Goal: Information Seeking & Learning: Learn about a topic

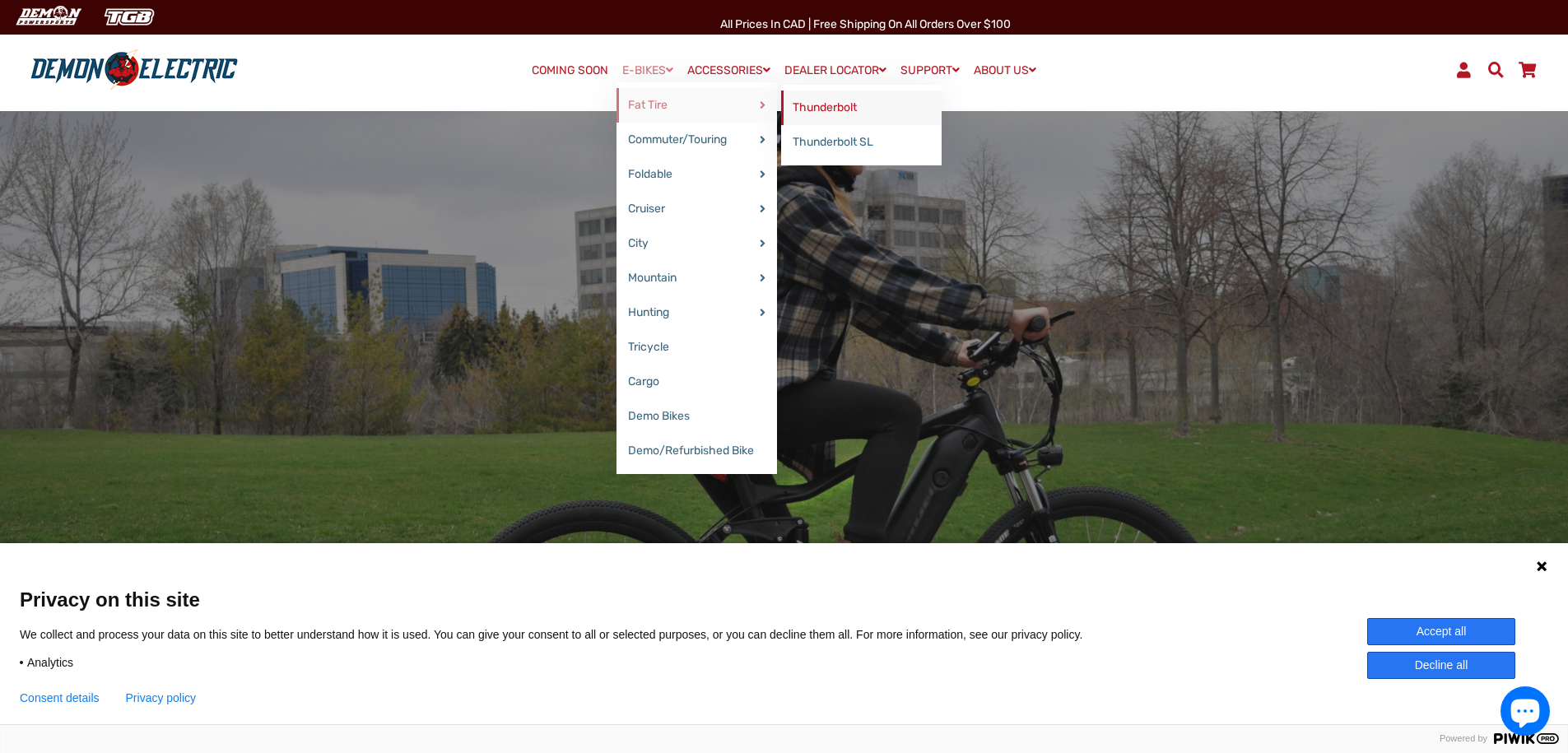
click at [846, 105] on link "Thunderbolt" at bounding box center [861, 108] width 161 height 35
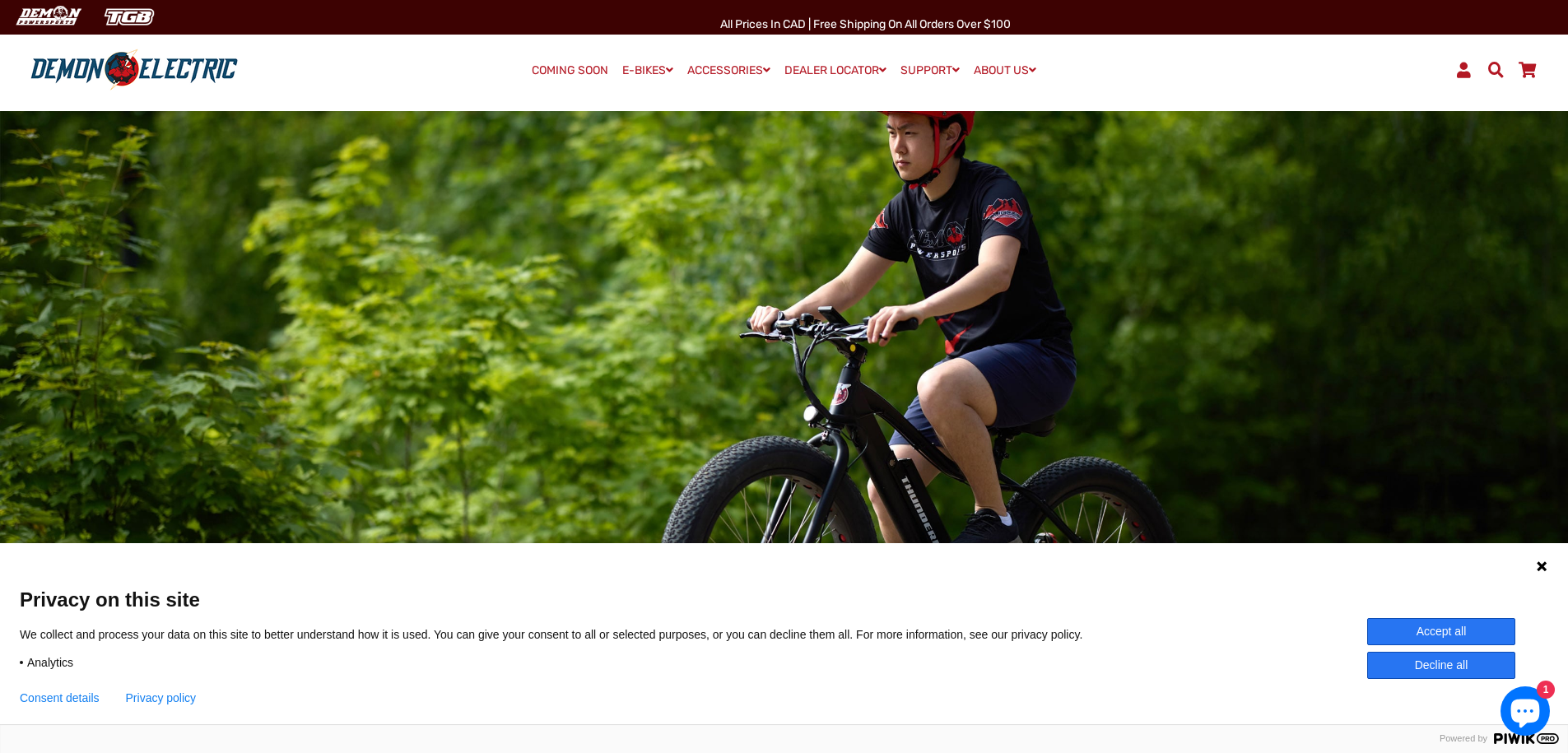
click at [560, 75] on link "COMING SOON" at bounding box center [570, 71] width 88 height 23
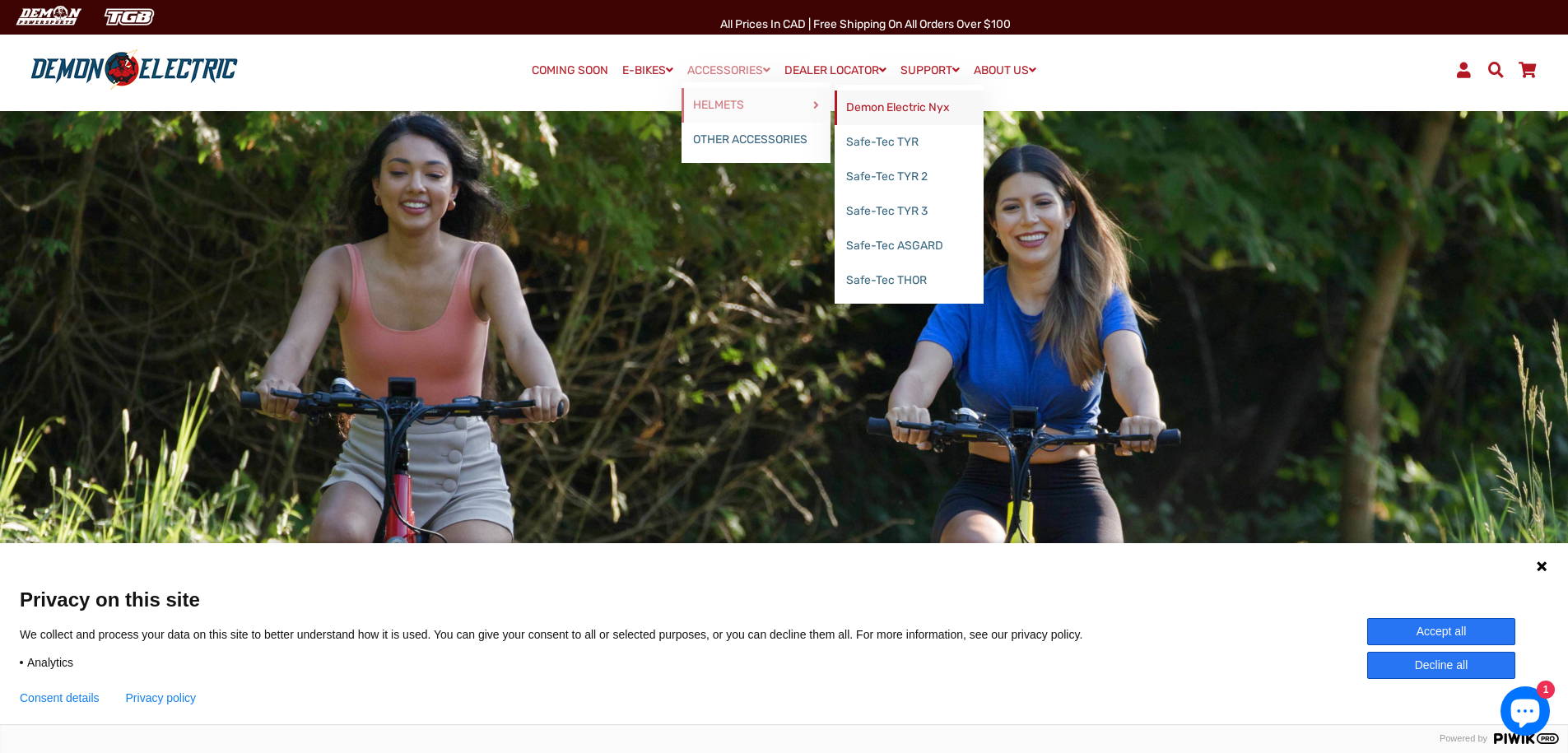
click at [891, 111] on link "Demon Electric Nyx" at bounding box center [909, 108] width 149 height 35
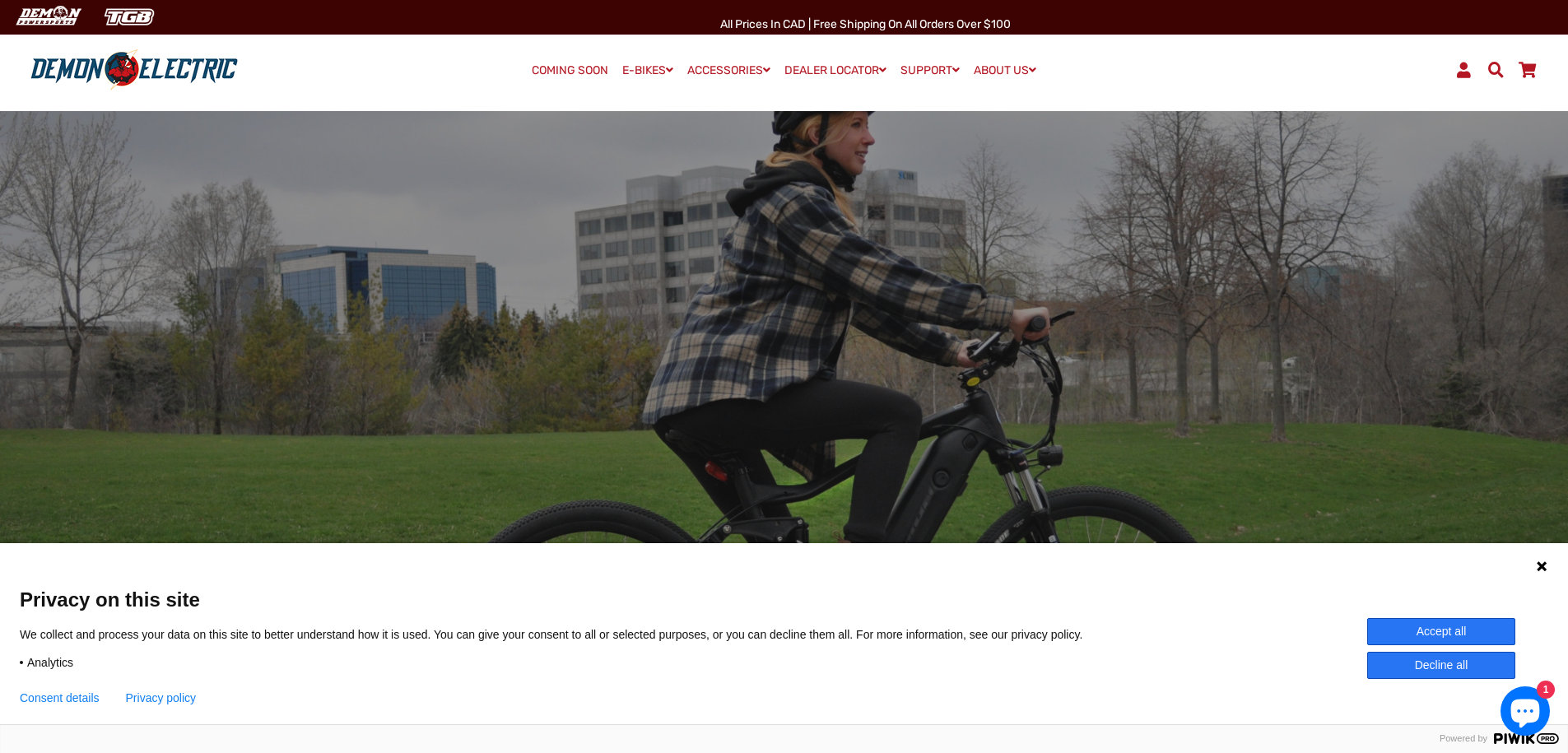
click at [1425, 664] on button "Decline all" at bounding box center [1441, 665] width 148 height 28
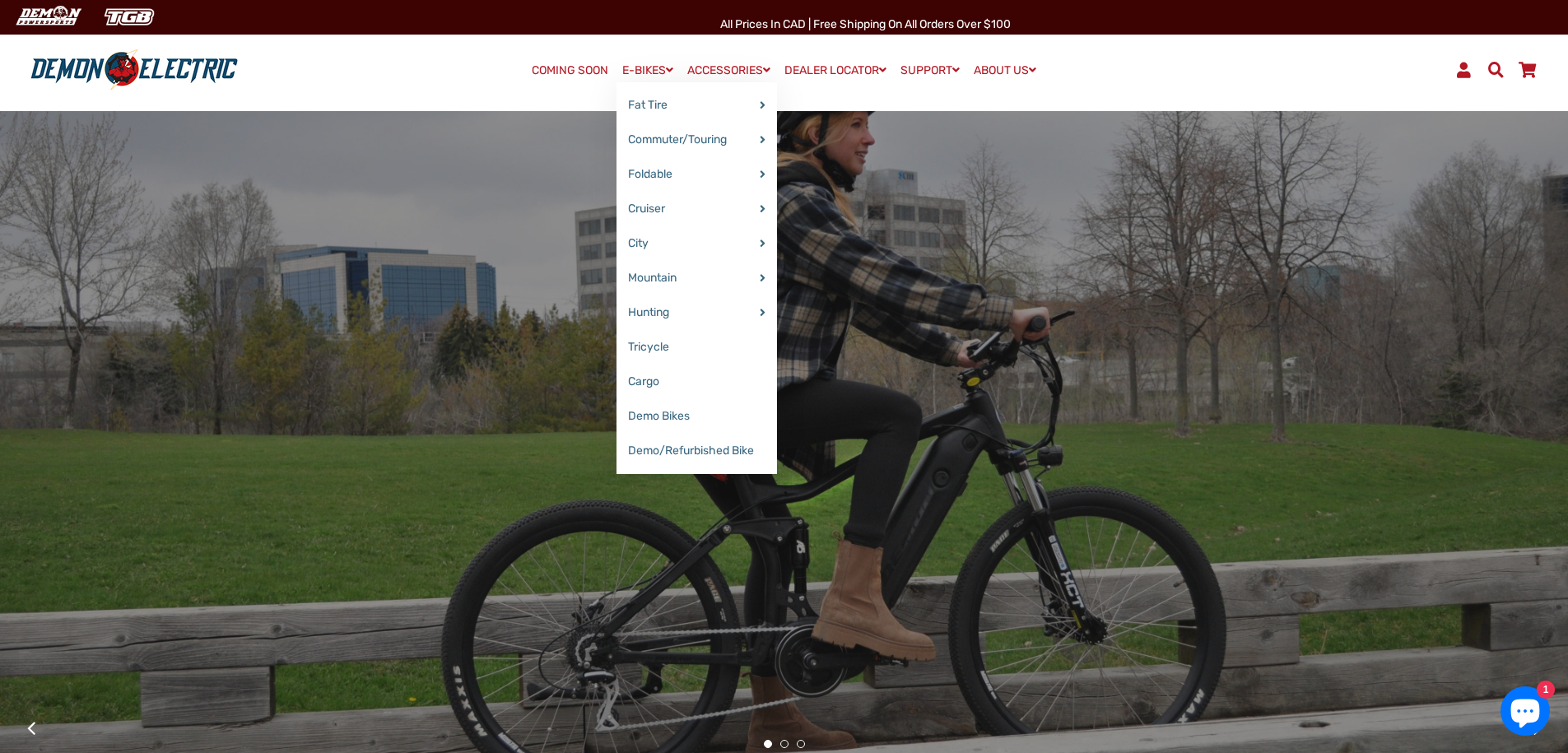
click at [645, 76] on link "E-BIKES" at bounding box center [648, 70] width 62 height 24
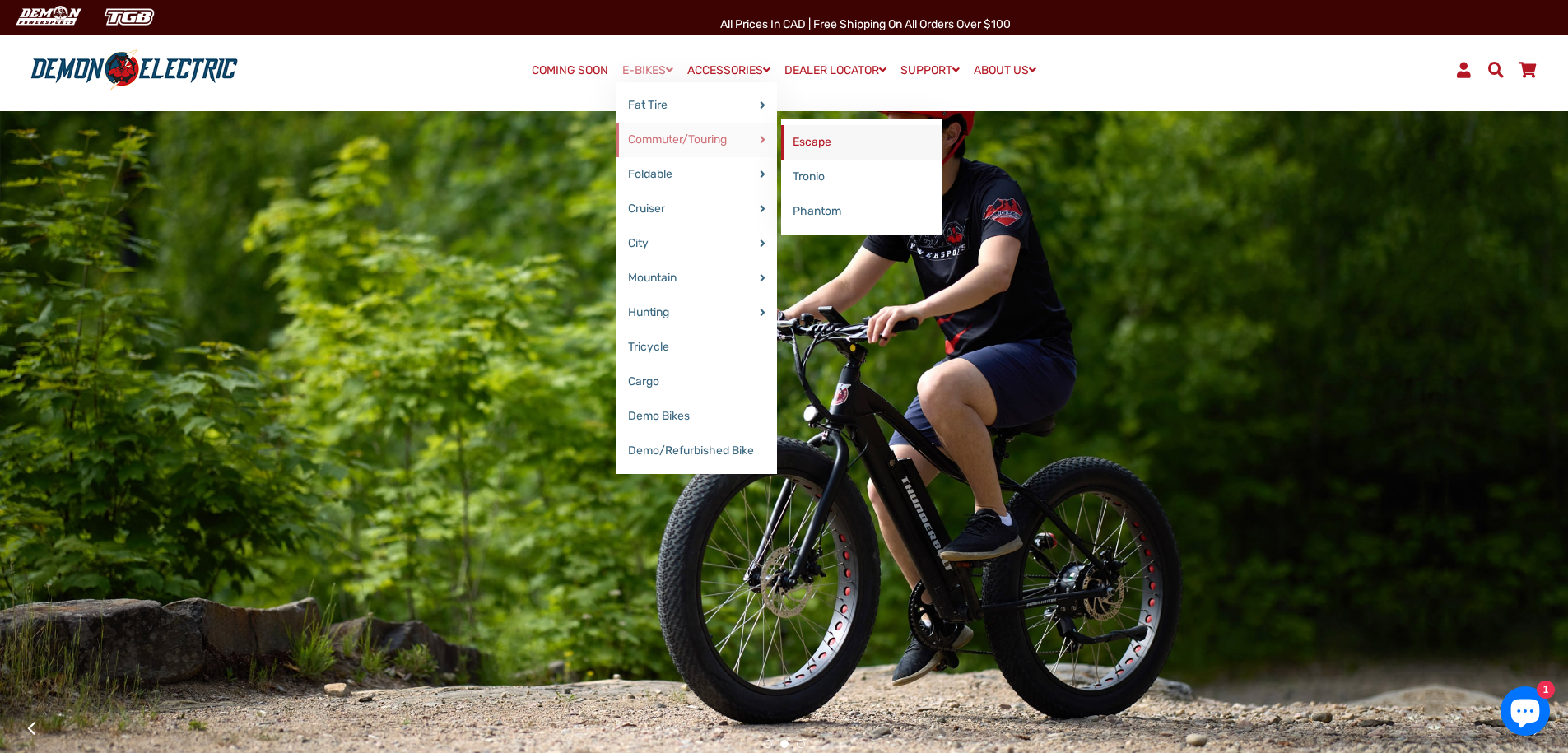
click at [828, 140] on link "Escape" at bounding box center [861, 142] width 161 height 35
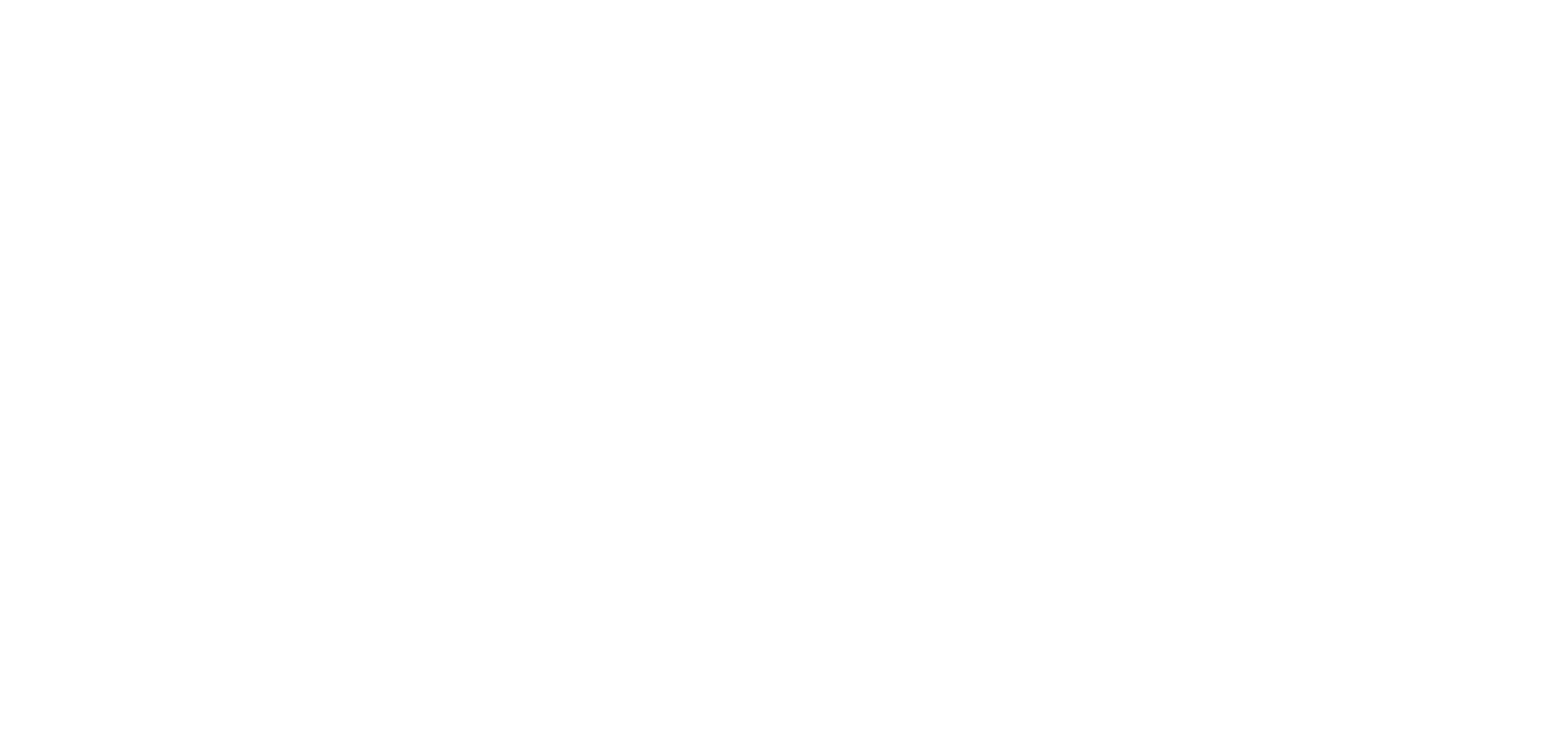
select select "******"
